Goal: Task Accomplishment & Management: Manage account settings

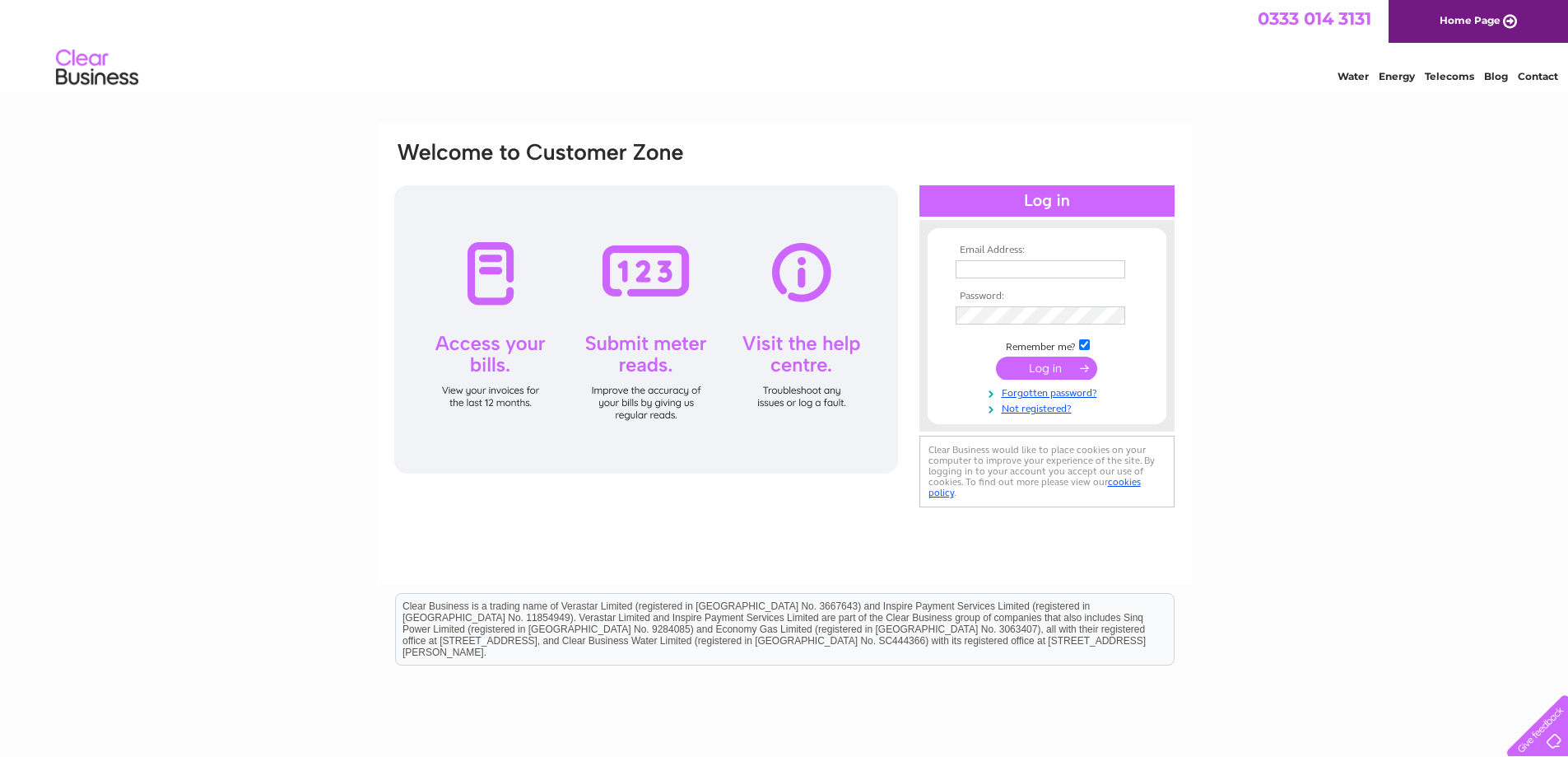
click at [992, 270] on input "text" at bounding box center [1040, 270] width 170 height 18
type input "[EMAIL_ADDRESS][DOMAIN_NAME]"
click at [1046, 368] on input "submit" at bounding box center [1047, 369] width 102 height 23
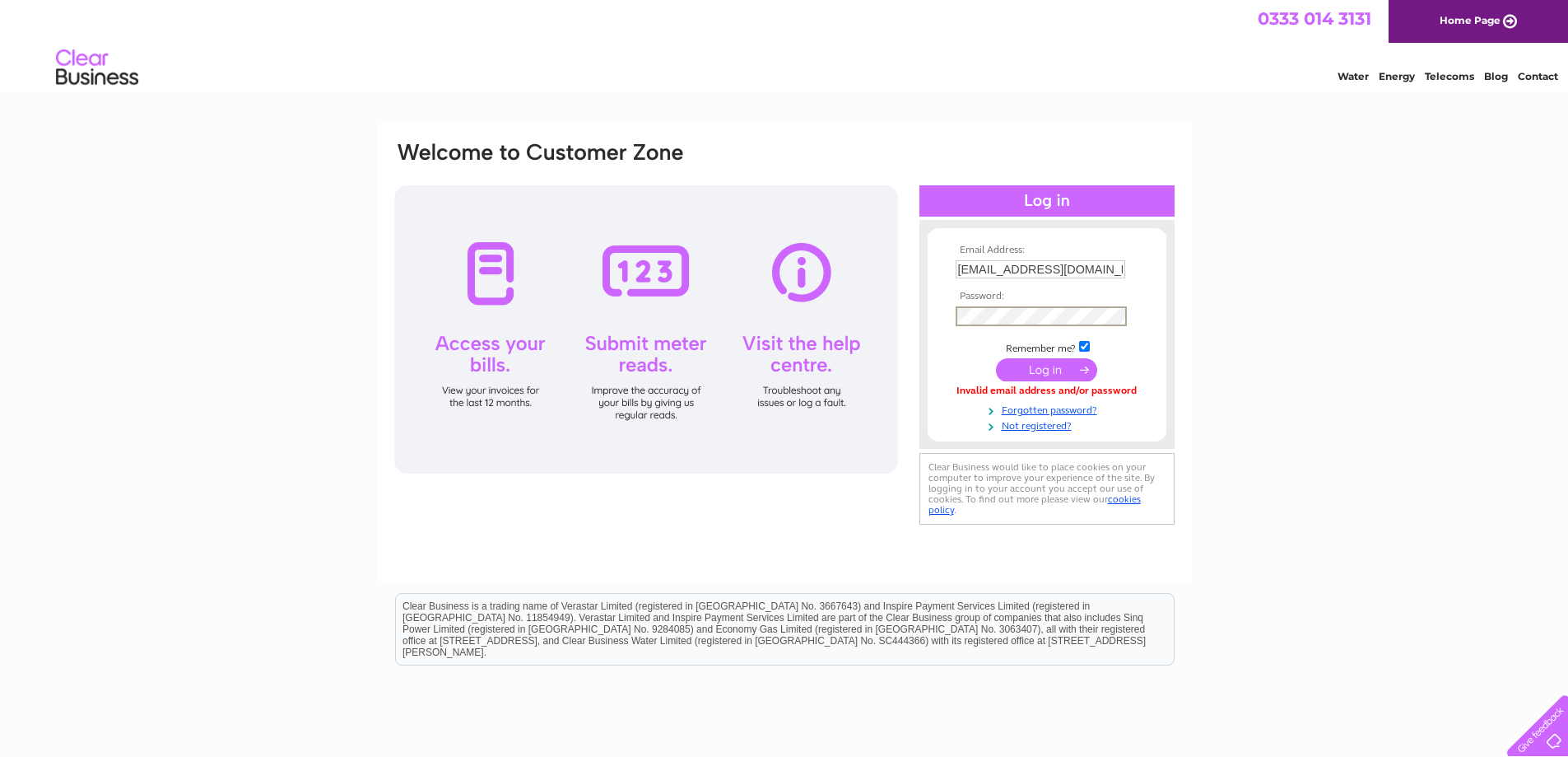
click at [1038, 368] on input "submit" at bounding box center [1047, 369] width 102 height 23
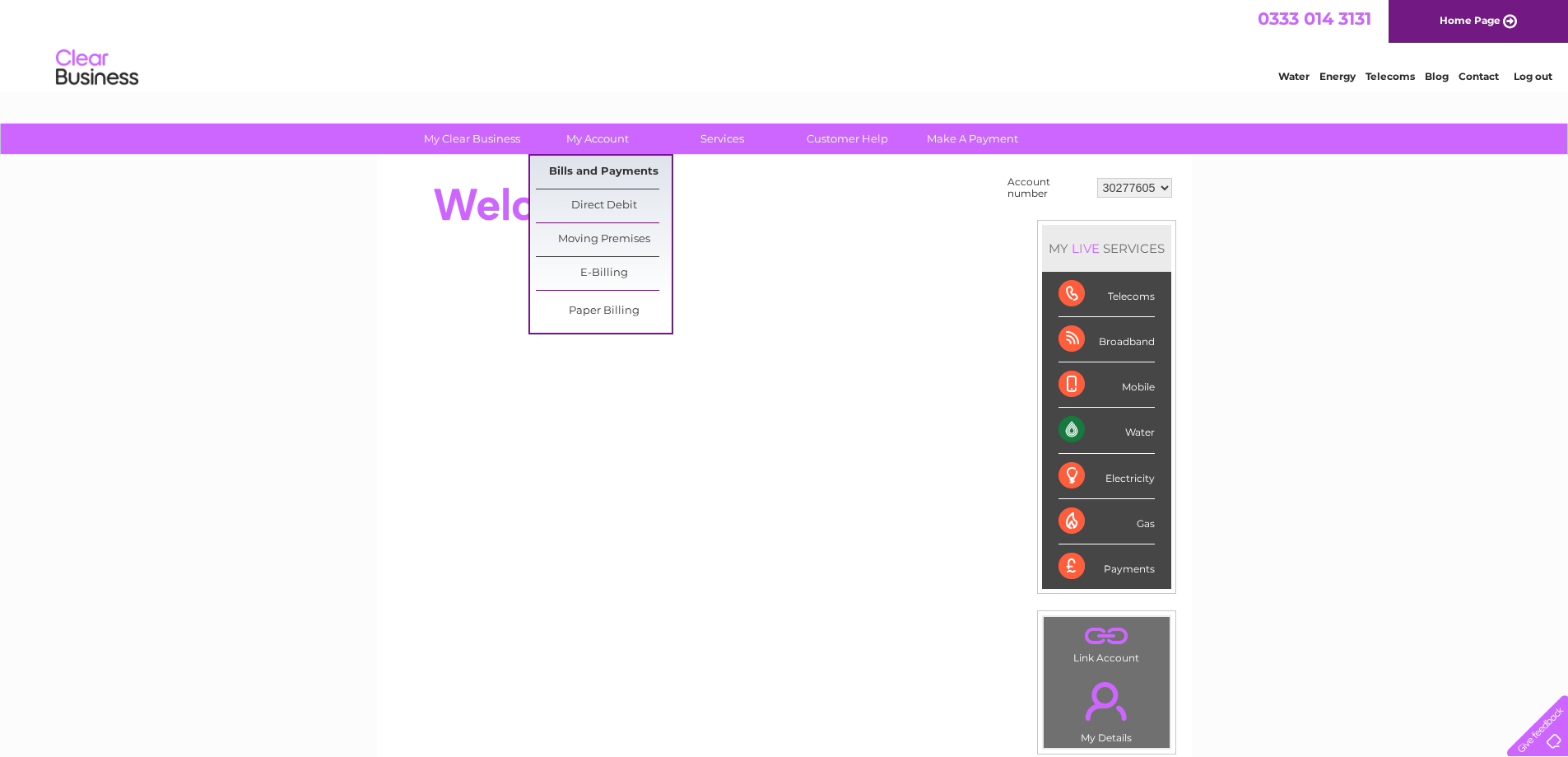
click at [604, 174] on link "Bills and Payments" at bounding box center [604, 173] width 136 height 33
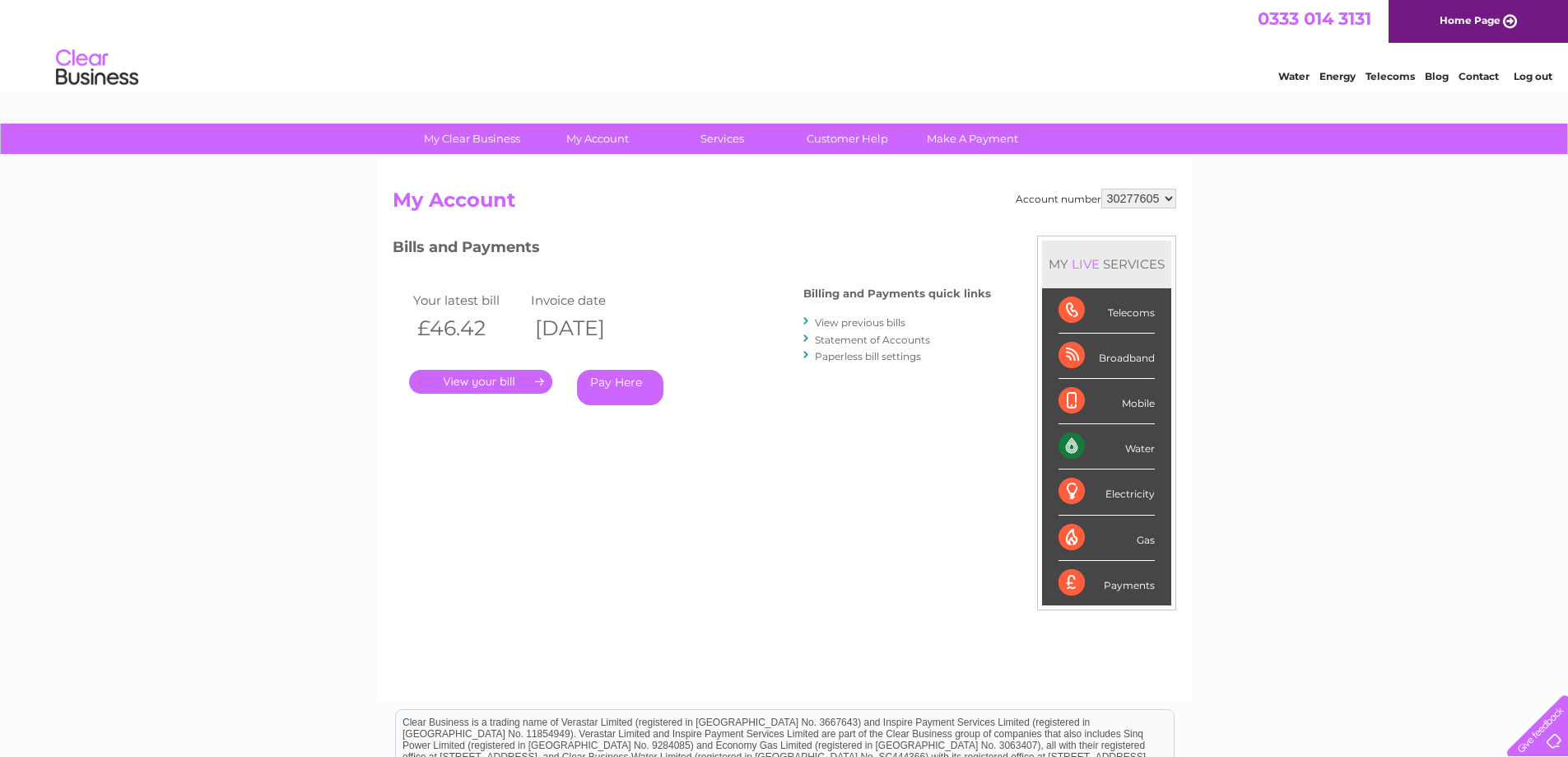
click at [506, 377] on link "." at bounding box center [480, 381] width 143 height 24
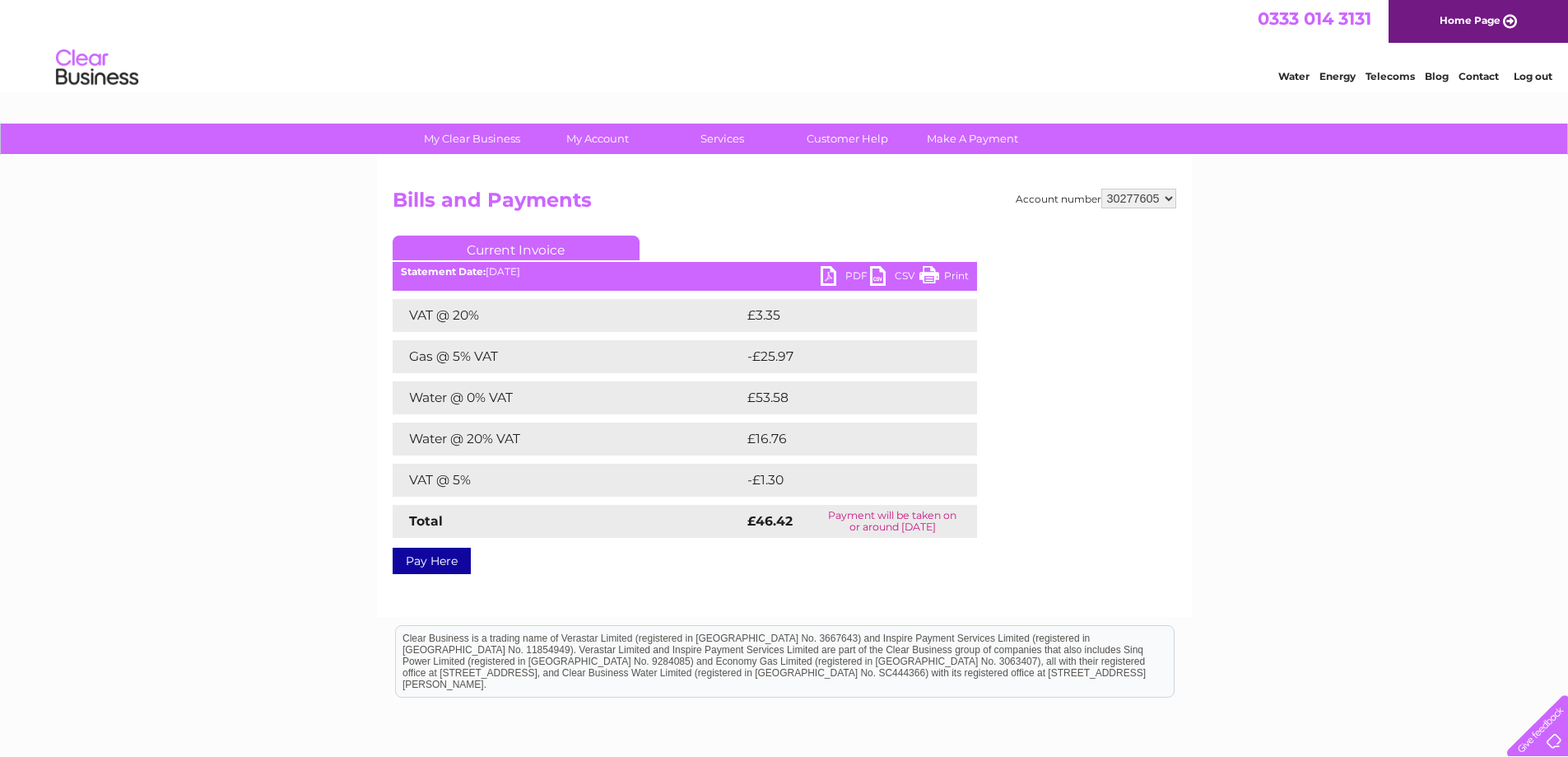
click at [832, 275] on link "PDF" at bounding box center [845, 278] width 50 height 24
click at [1533, 82] on link "Log out" at bounding box center [1533, 76] width 39 height 12
